Goal: Find contact information: Find contact information

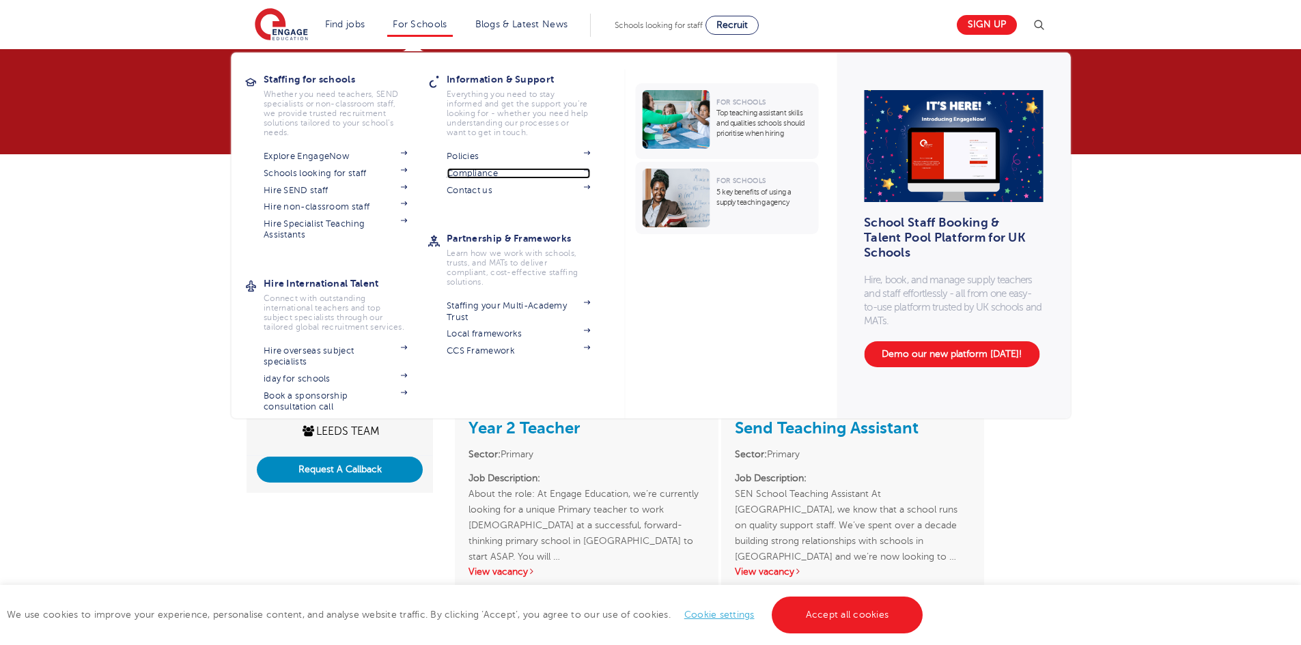
click at [484, 171] on link "Compliance" at bounding box center [518, 173] width 143 height 11
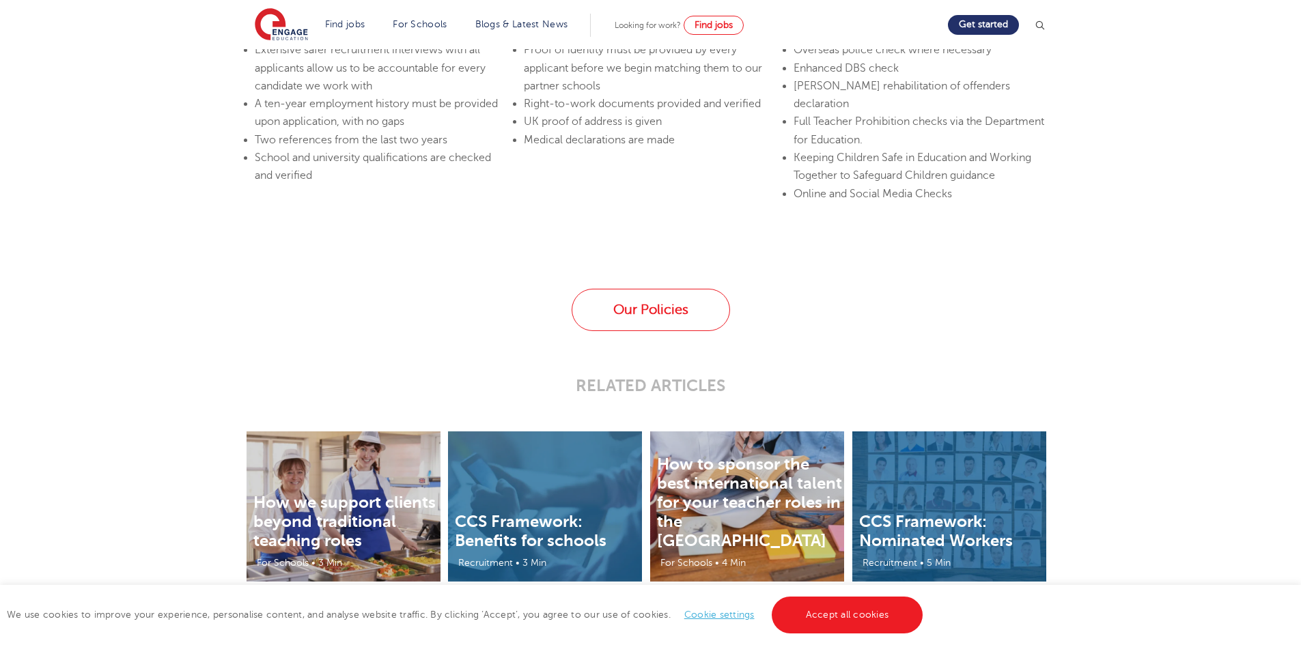
scroll to position [2527, 0]
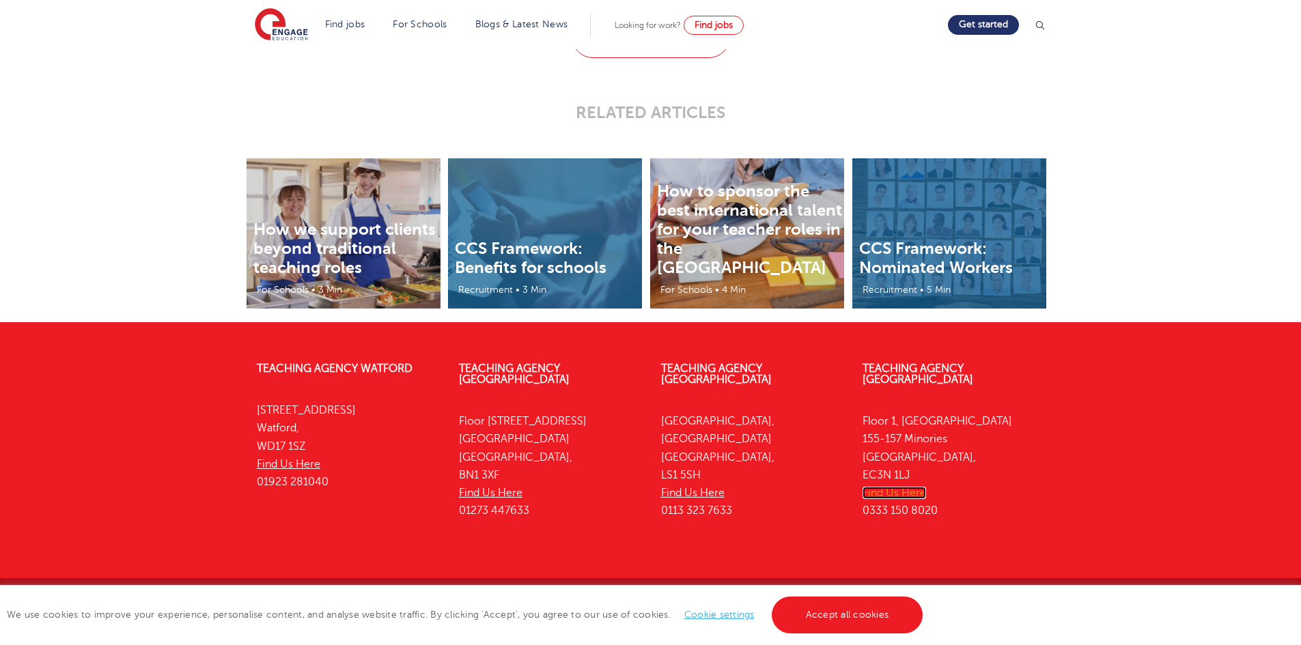
click at [896, 487] on link "Find Us Here" at bounding box center [895, 493] width 64 height 12
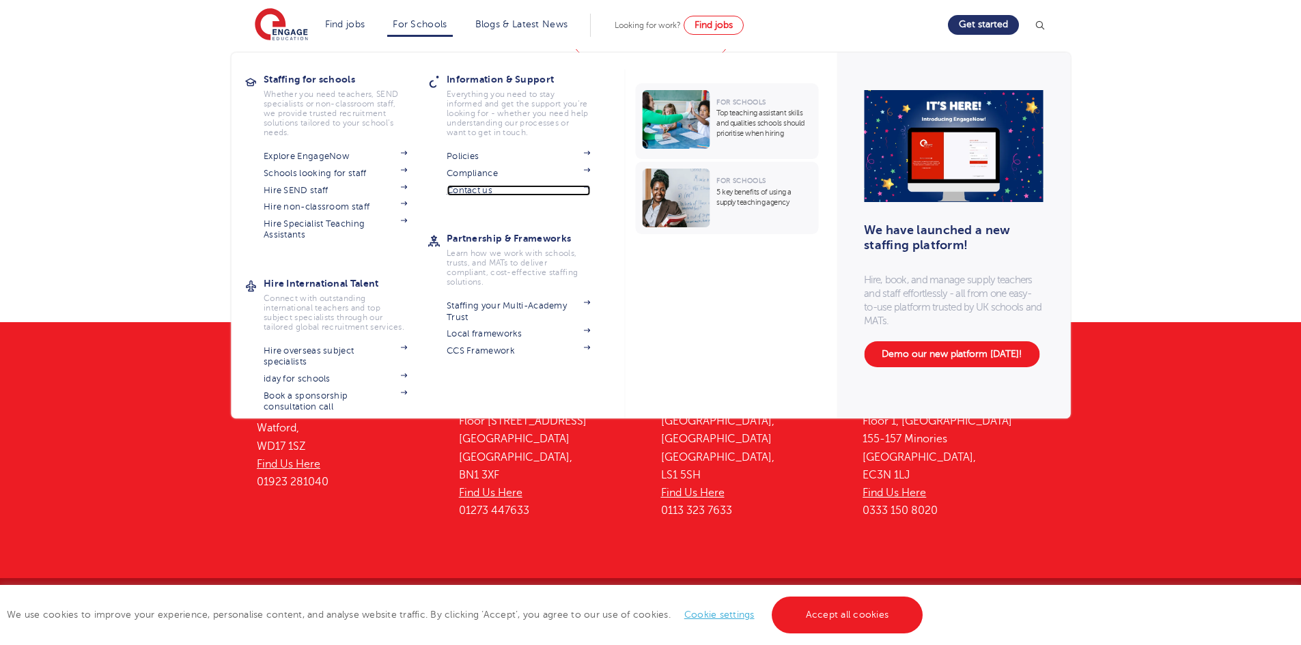
click at [473, 191] on link "Contact us" at bounding box center [518, 190] width 143 height 11
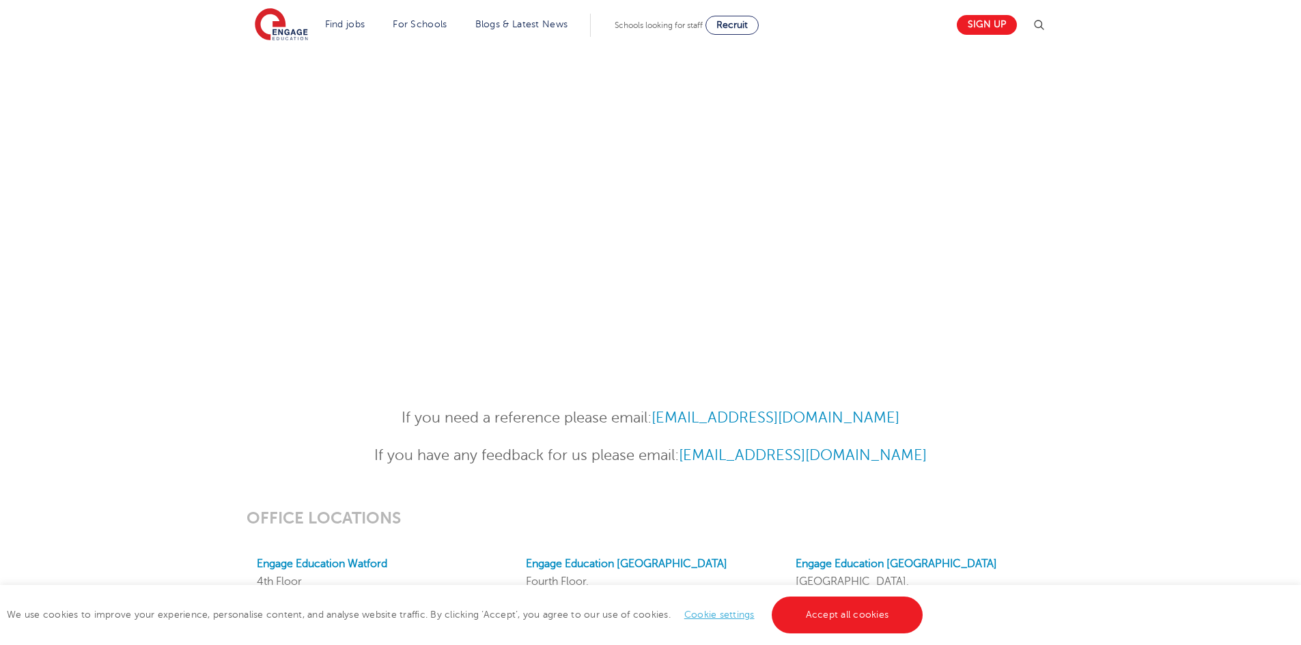
scroll to position [819, 0]
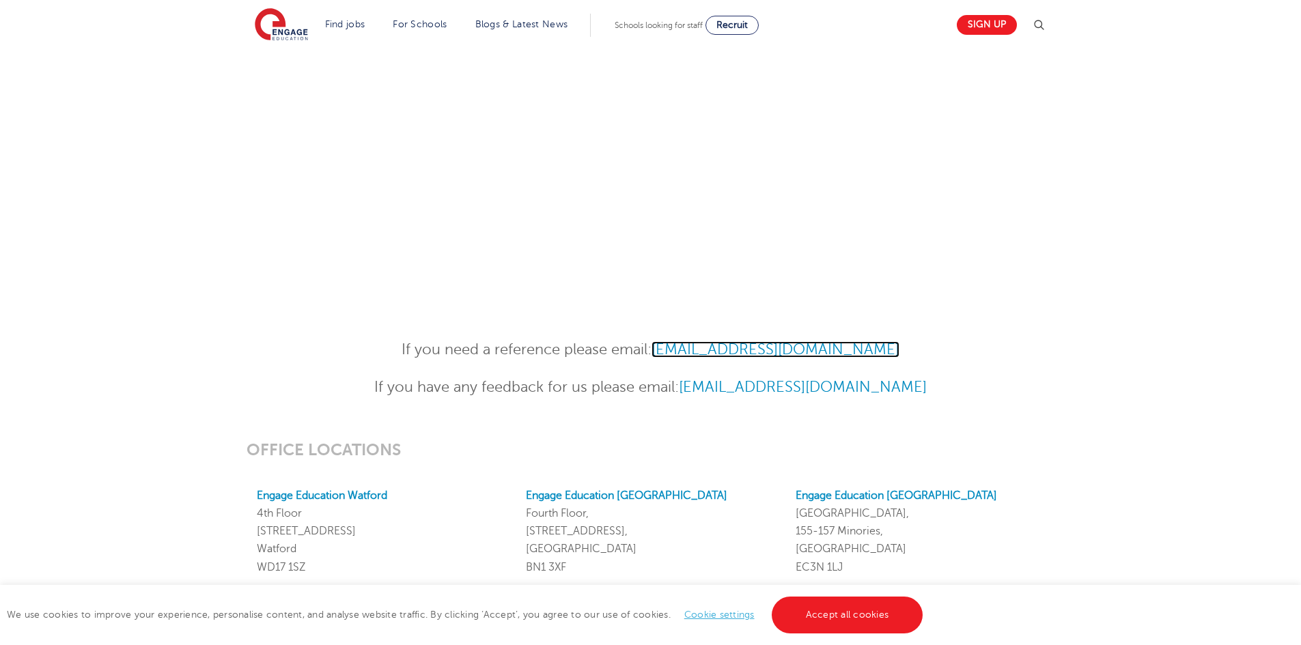
click at [716, 354] on link "References@engagepartners.co.uk" at bounding box center [775, 349] width 248 height 16
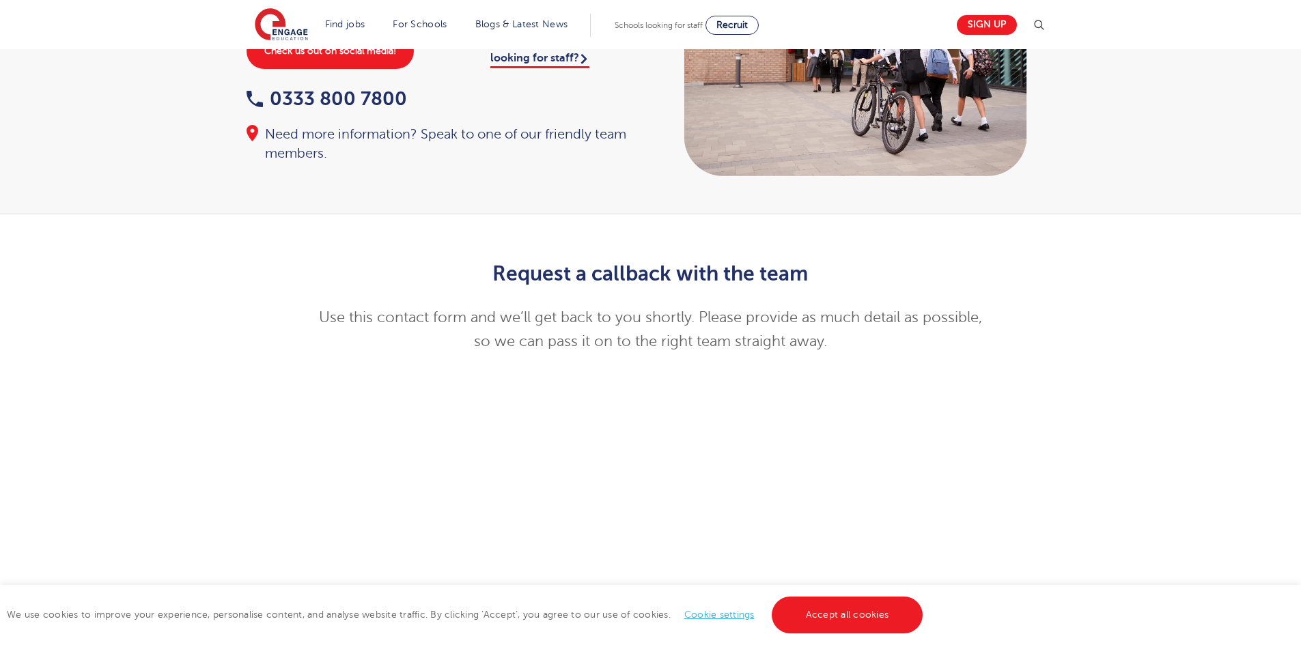
scroll to position [0, 0]
